Goal: Find specific page/section: Find specific page/section

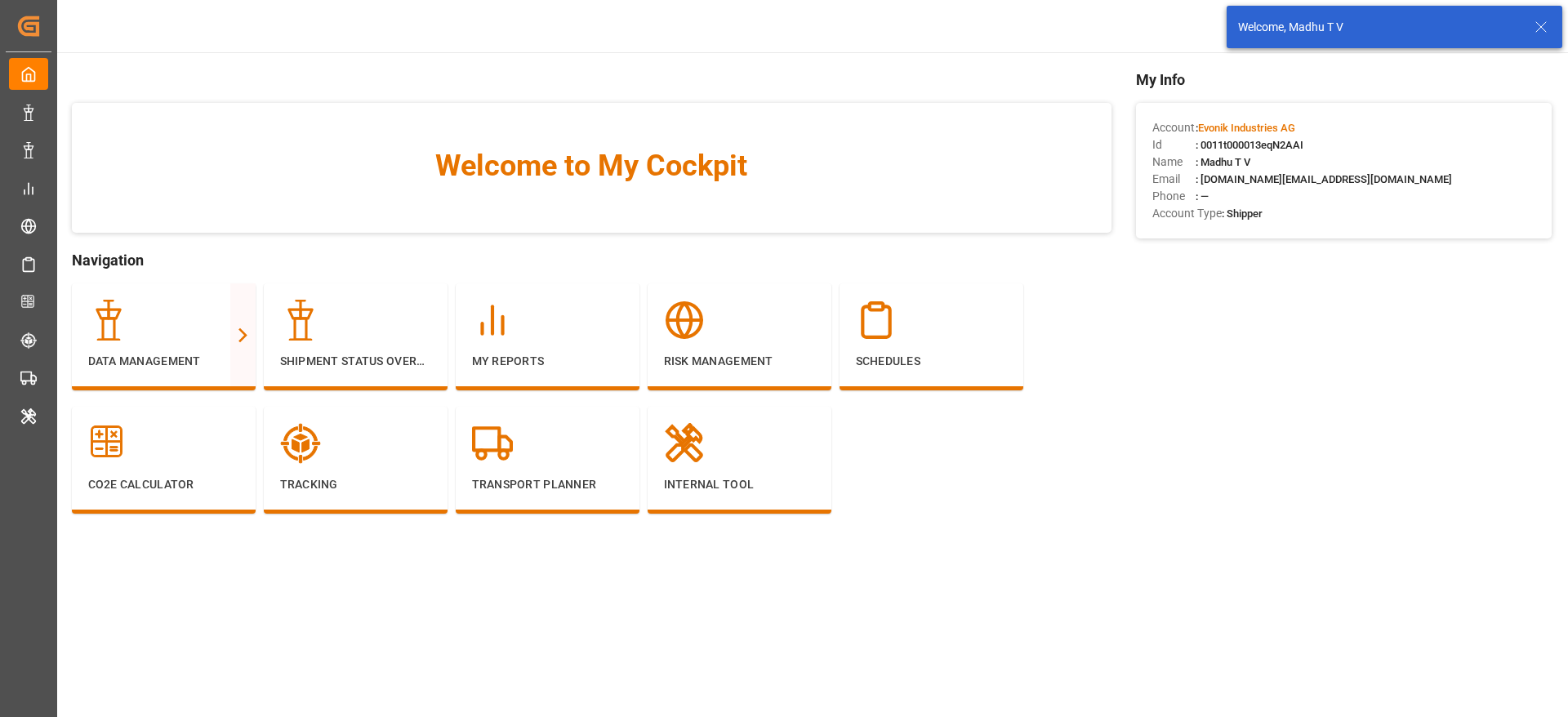
click at [1537, 20] on icon at bounding box center [1541, 27] width 20 height 20
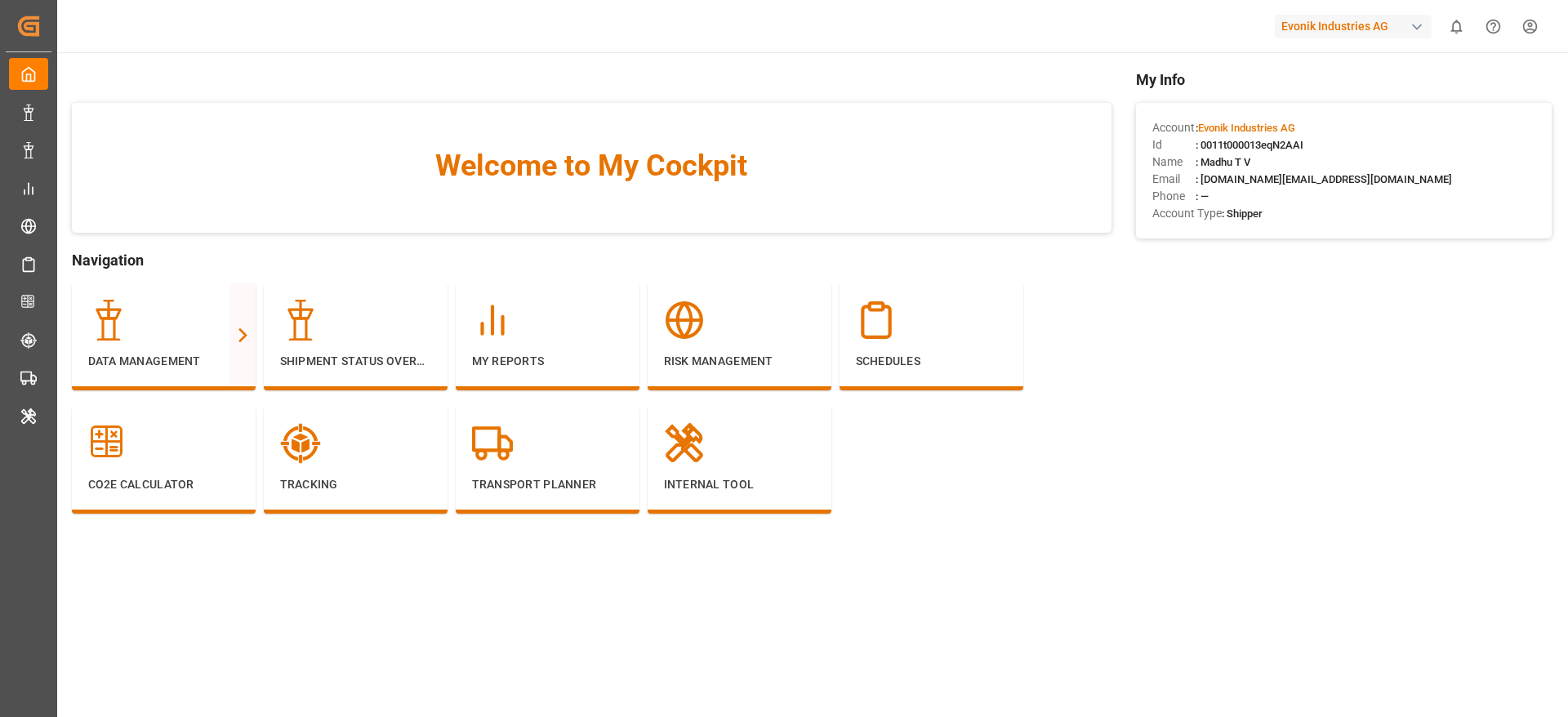
click at [1313, 33] on div "Evonik Industries AG" at bounding box center [1353, 27] width 157 height 24
type input "lodec"
click at [1398, 122] on div "LA LODEC Asia LODECAsi-5PDP" at bounding box center [1356, 110] width 278 height 37
